Goal: Task Accomplishment & Management: Manage account settings

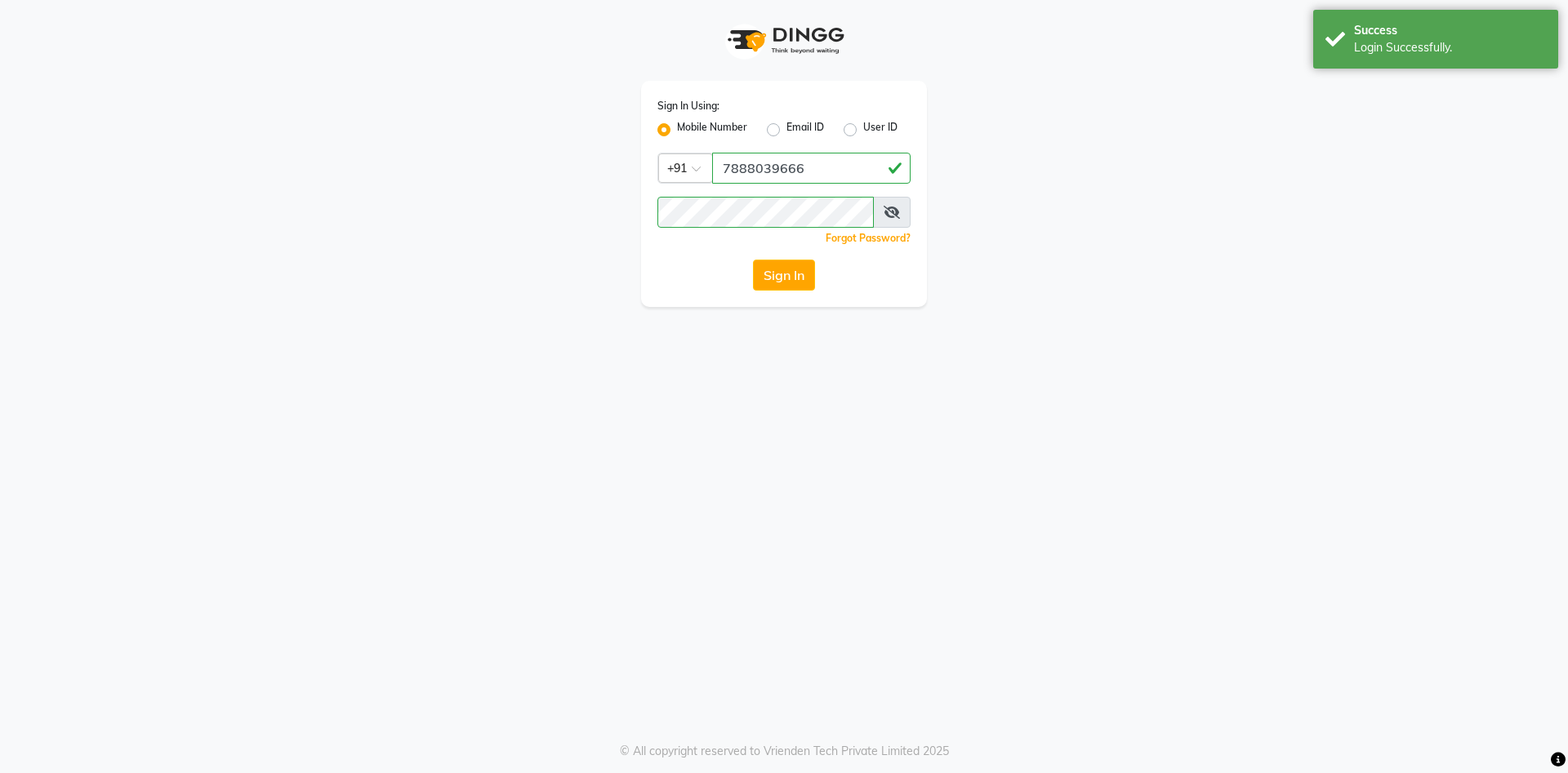
click at [1486, 50] on div "Login Successfully." at bounding box center [1449, 47] width 192 height 17
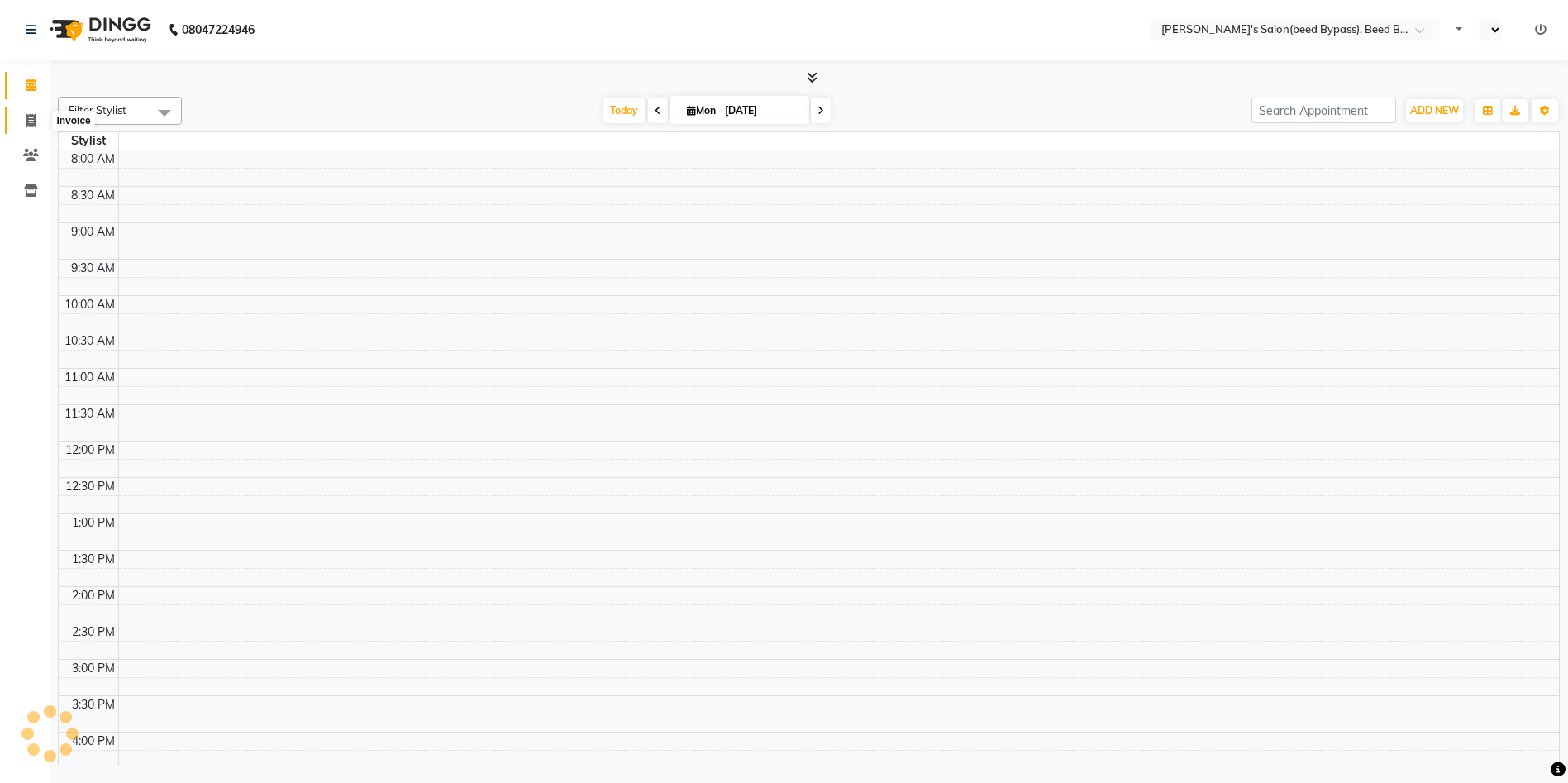
select select "en"
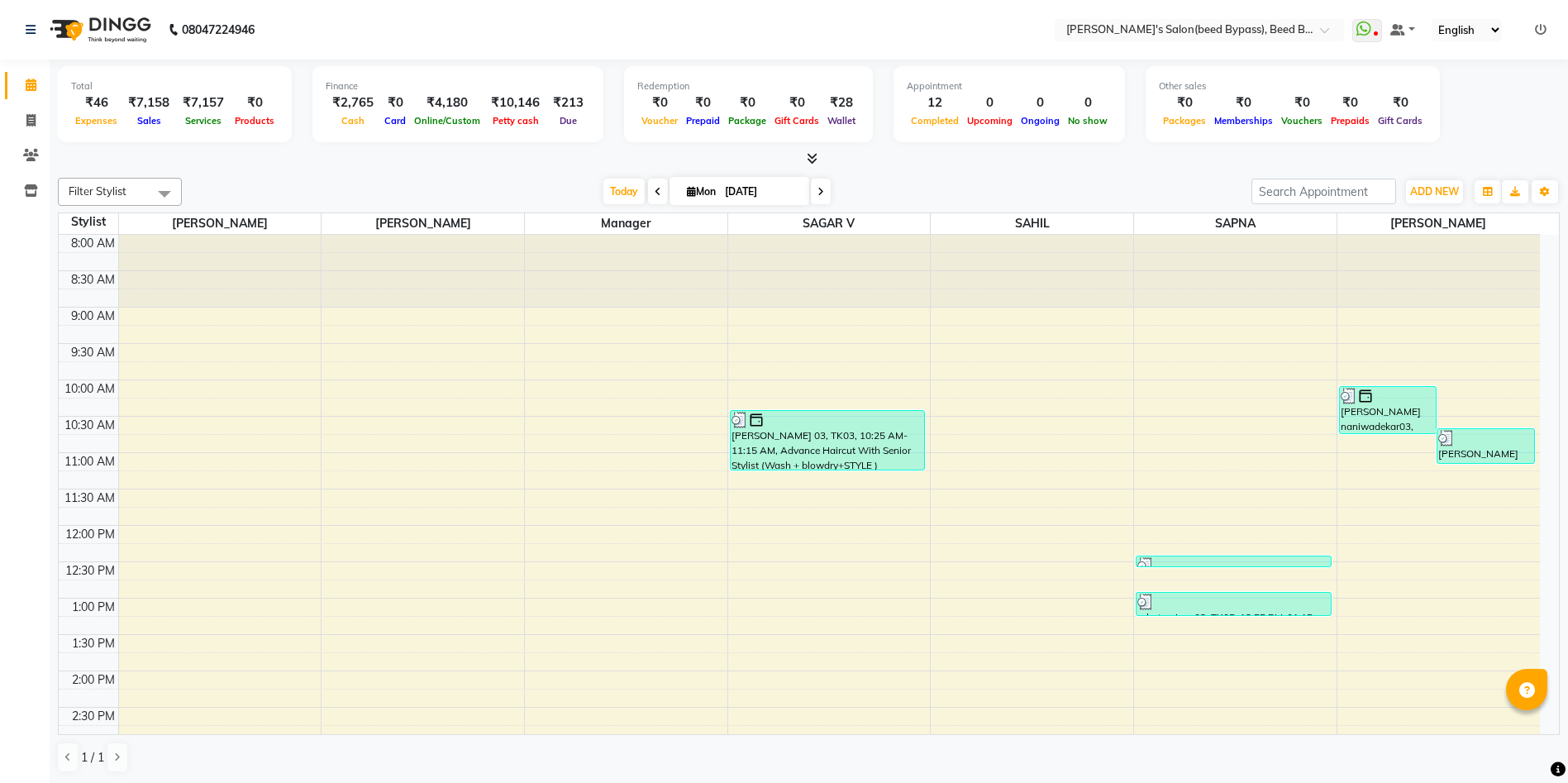
click at [1490, 94] on div "Total ₹46 Expenses ₹7,158 Sales ₹7,157 Services ₹0 Products Finance ₹2,765 Cash…" at bounding box center [808, 106] width 1502 height 81
click at [1548, 32] on ul "WhatsApp Status ✕ Status: Disconnected Most Recent Message: [DATE] 07:52 PM Rec…" at bounding box center [1453, 30] width 203 height 23
click at [1541, 31] on icon at bounding box center [1541, 30] width 12 height 12
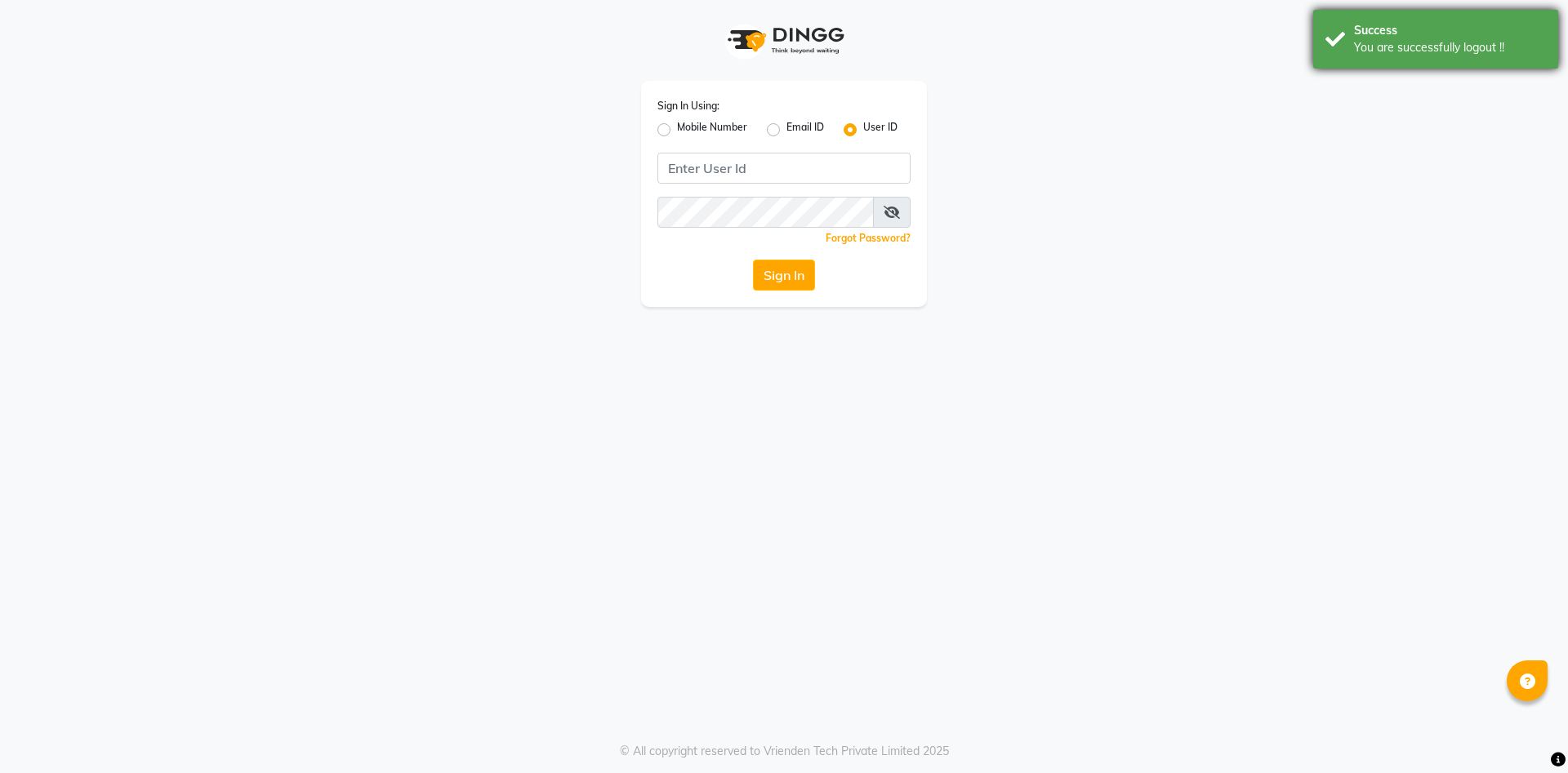
click at [1425, 13] on div "Success You are successfully logout !!" at bounding box center [1435, 39] width 245 height 59
